Goal: Task Accomplishment & Management: Use online tool/utility

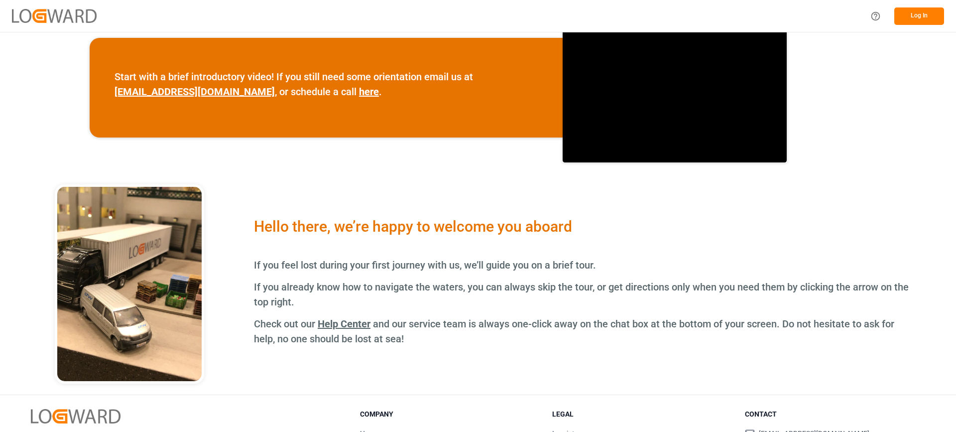
scroll to position [375, 0]
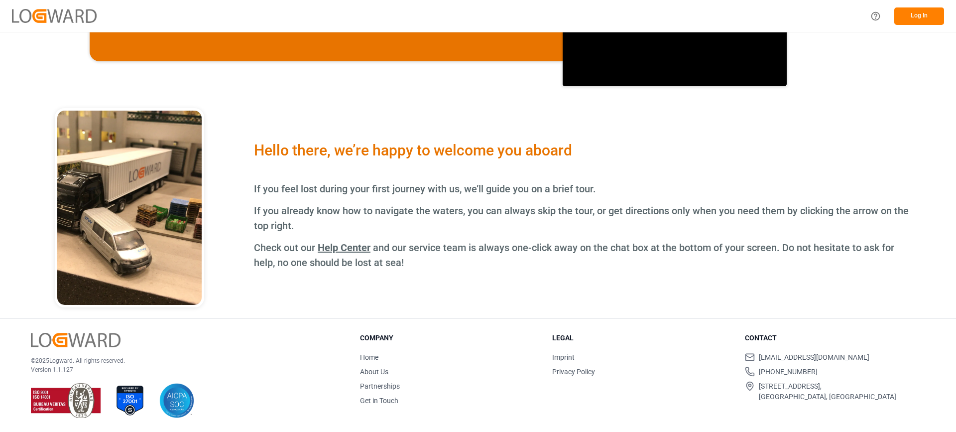
click at [924, 19] on button "Log In" at bounding box center [920, 15] width 50 height 17
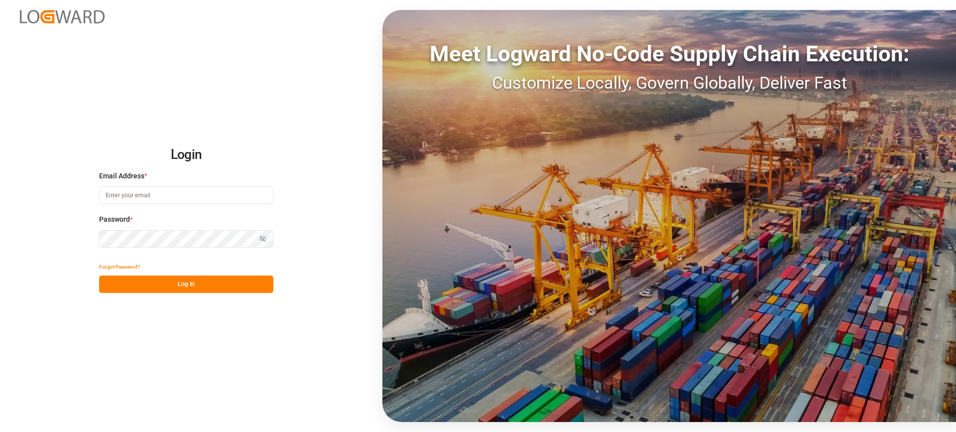
click at [200, 285] on button "Log In" at bounding box center [186, 283] width 174 height 17
click at [166, 192] on input at bounding box center [186, 194] width 174 height 17
type input "[EMAIL_ADDRESS][PERSON_NAME][DOMAIN_NAME]"
click at [203, 289] on button "Log In" at bounding box center [186, 283] width 174 height 17
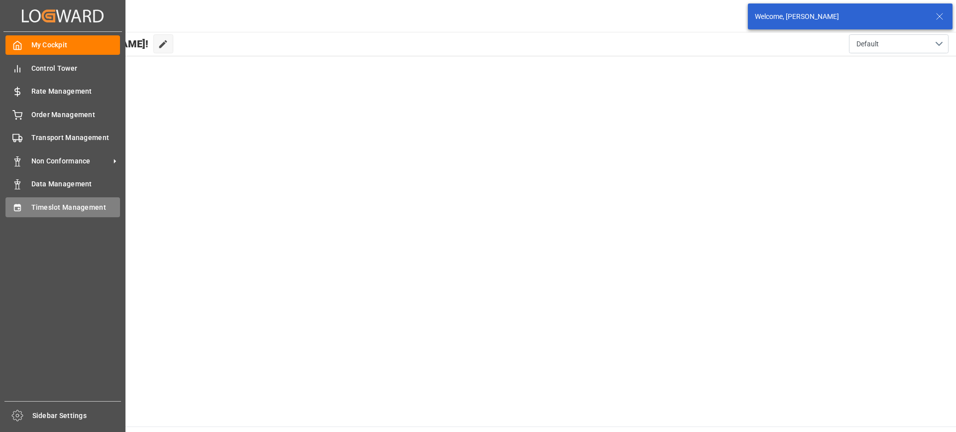
click at [22, 212] on div "Timeslot Management Timeslot Management" at bounding box center [62, 206] width 115 height 19
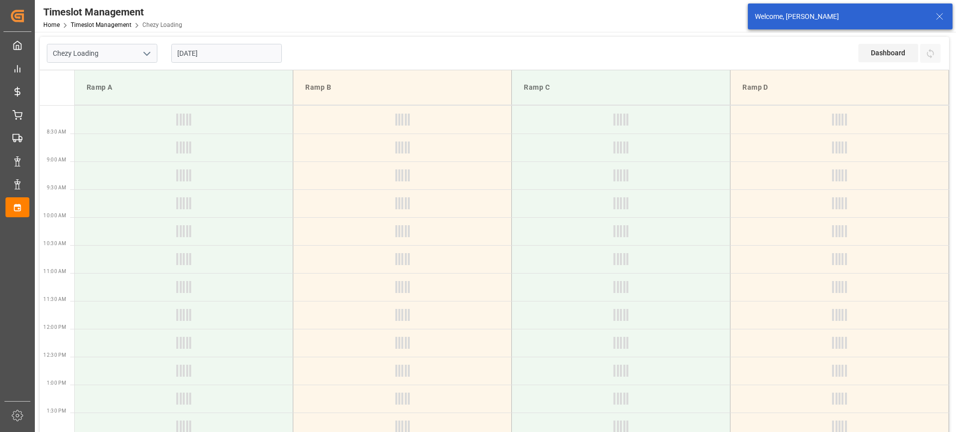
type input "Chezy Loading"
